Goal: Find specific page/section: Find specific page/section

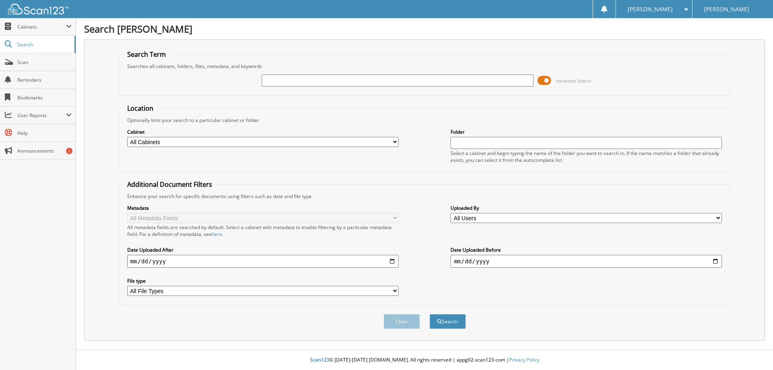
drag, startPoint x: 0, startPoint y: 0, endPoint x: 296, endPoint y: 80, distance: 306.8
click at [296, 80] on input "text" at bounding box center [397, 80] width 271 height 12
type input "[US_VEHICLE_IDENTIFICATION_NUMBER]"
click at [235, 91] on div "[US_VEHICLE_IDENTIFICATION_NUMBER] Advanced Search" at bounding box center [424, 81] width 603 height 22
click at [444, 322] on button "Search" at bounding box center [447, 321] width 36 height 15
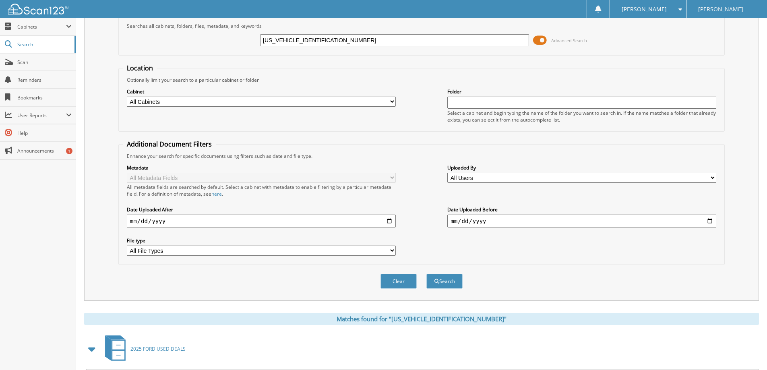
scroll to position [161, 0]
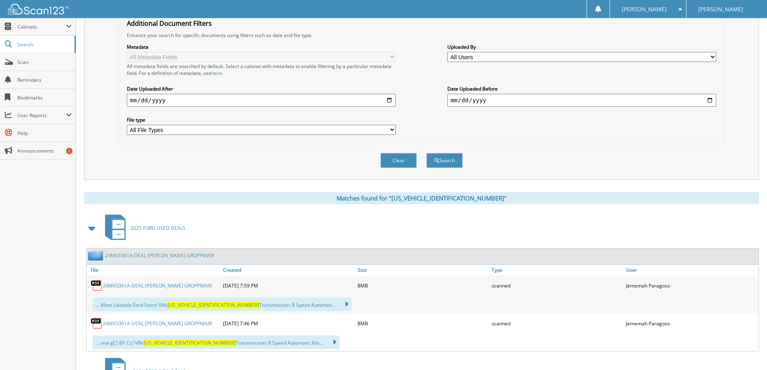
click at [169, 288] on link "24MV3361A-DEAL-[PERSON_NAME] GROPPMAIR" at bounding box center [157, 285] width 109 height 7
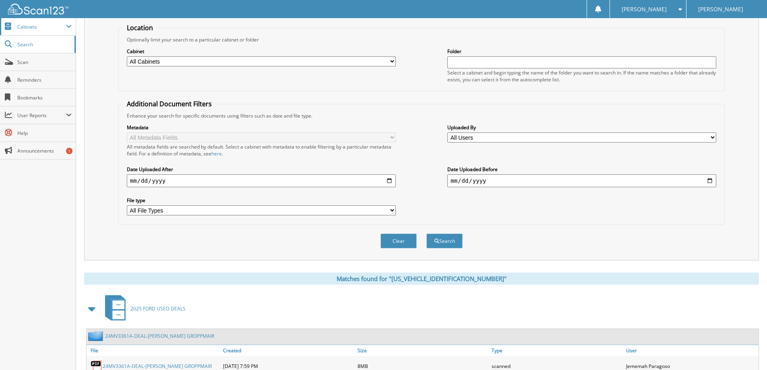
scroll to position [0, 0]
